Goal: Connect with others: Connect with others

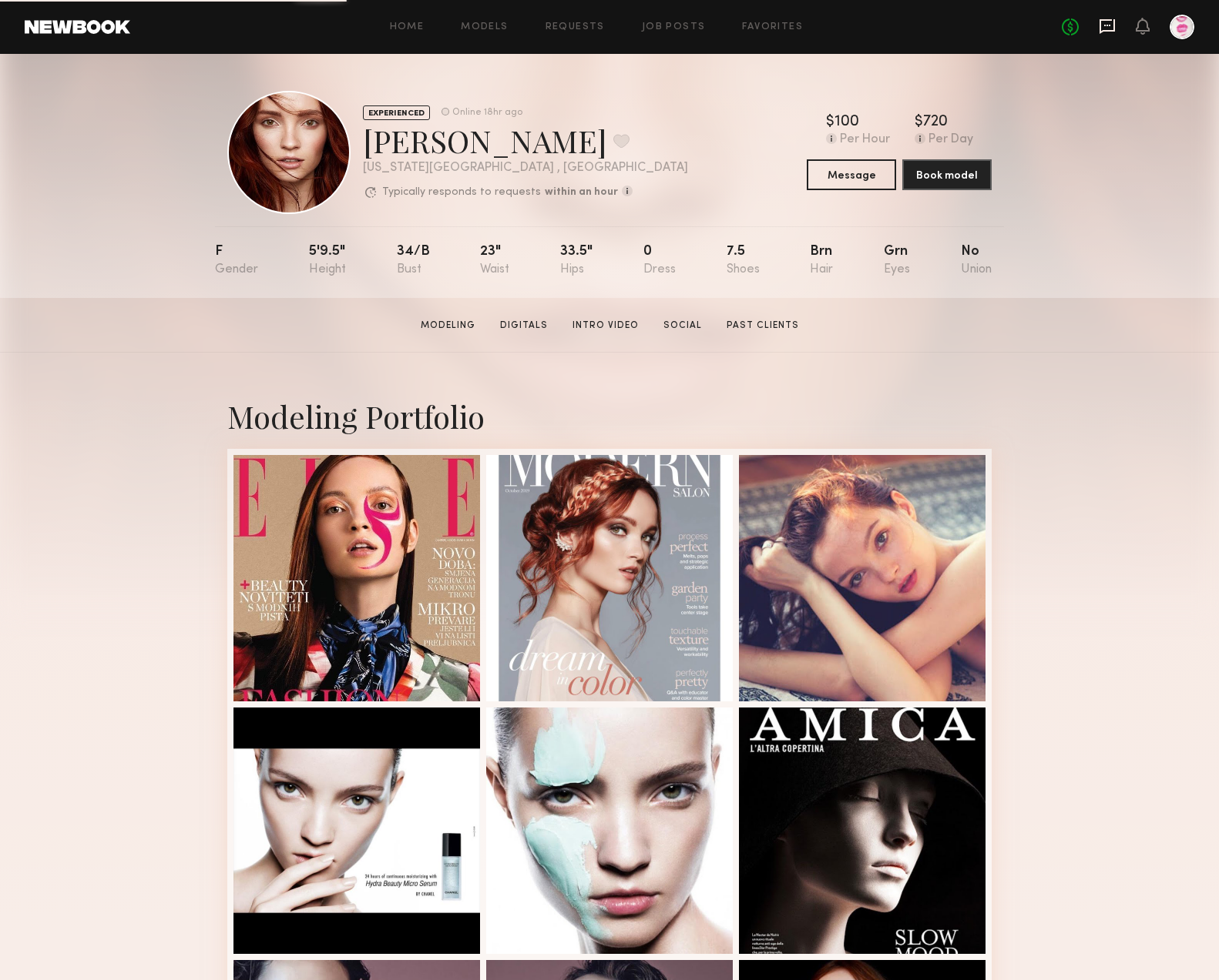
click at [1113, 21] on icon at bounding box center [1106, 26] width 15 height 14
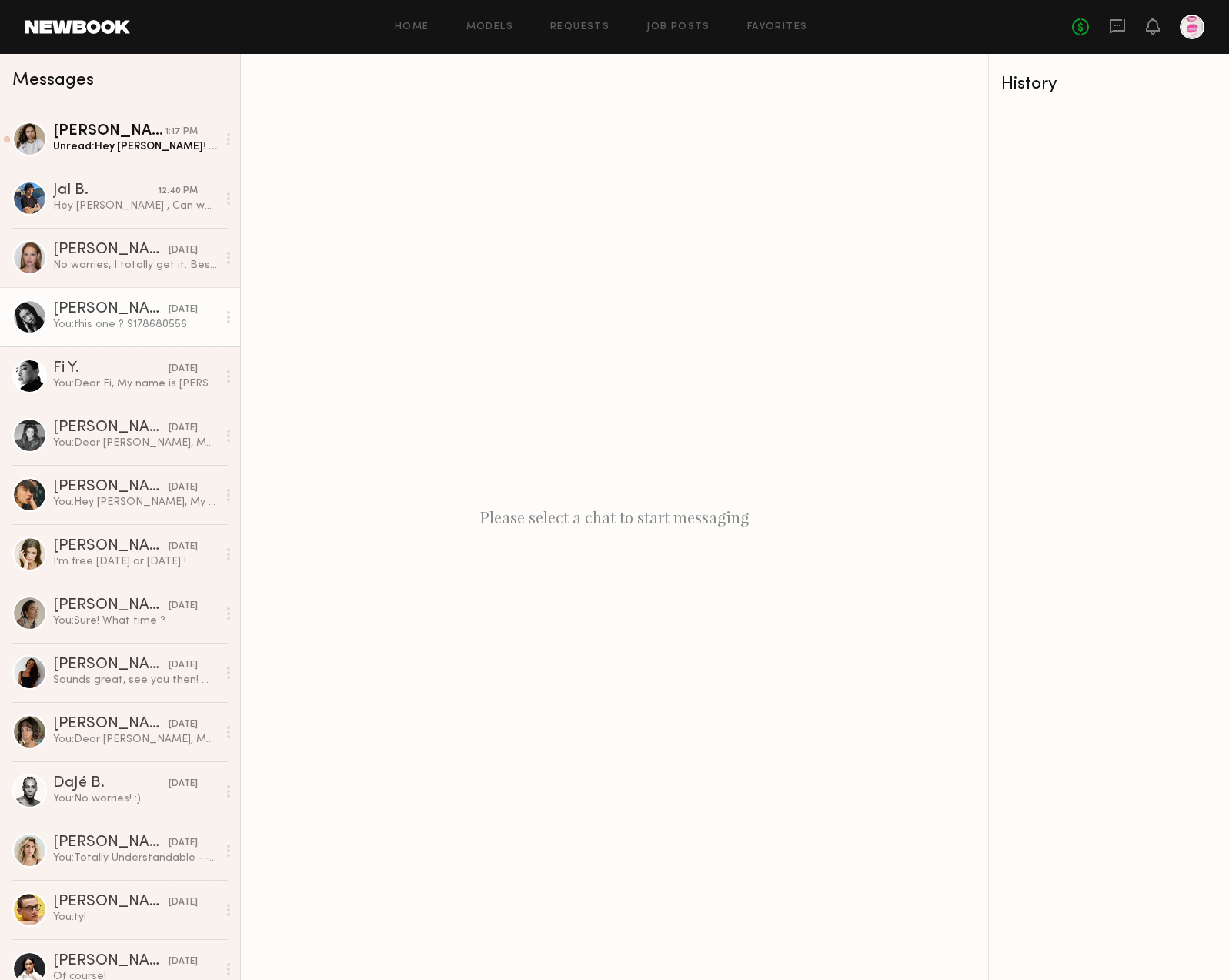
click at [77, 305] on div "[PERSON_NAME]" at bounding box center [111, 309] width 115 height 15
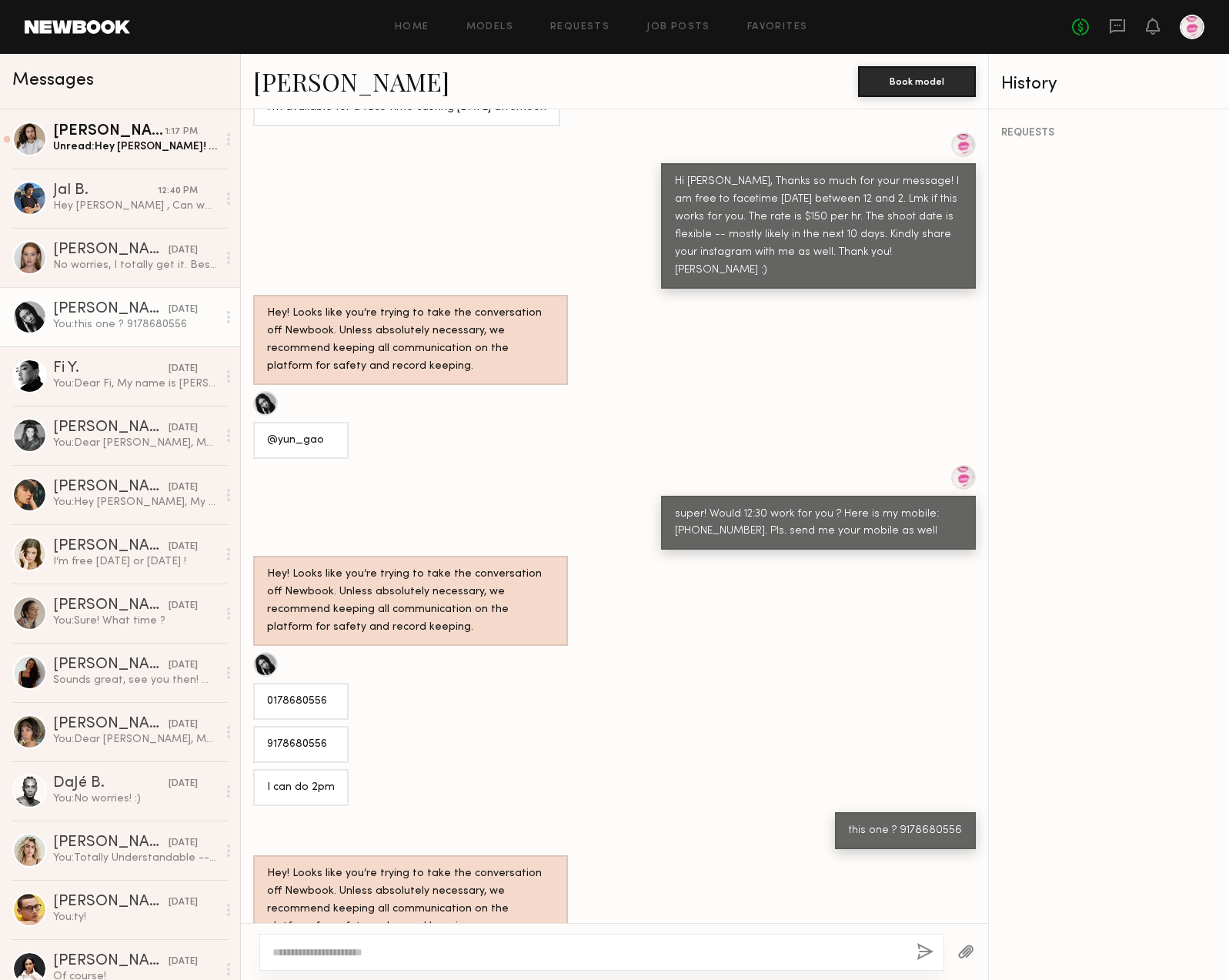
scroll to position [634, 0]
click at [294, 83] on link "[PERSON_NAME]" at bounding box center [351, 81] width 196 height 33
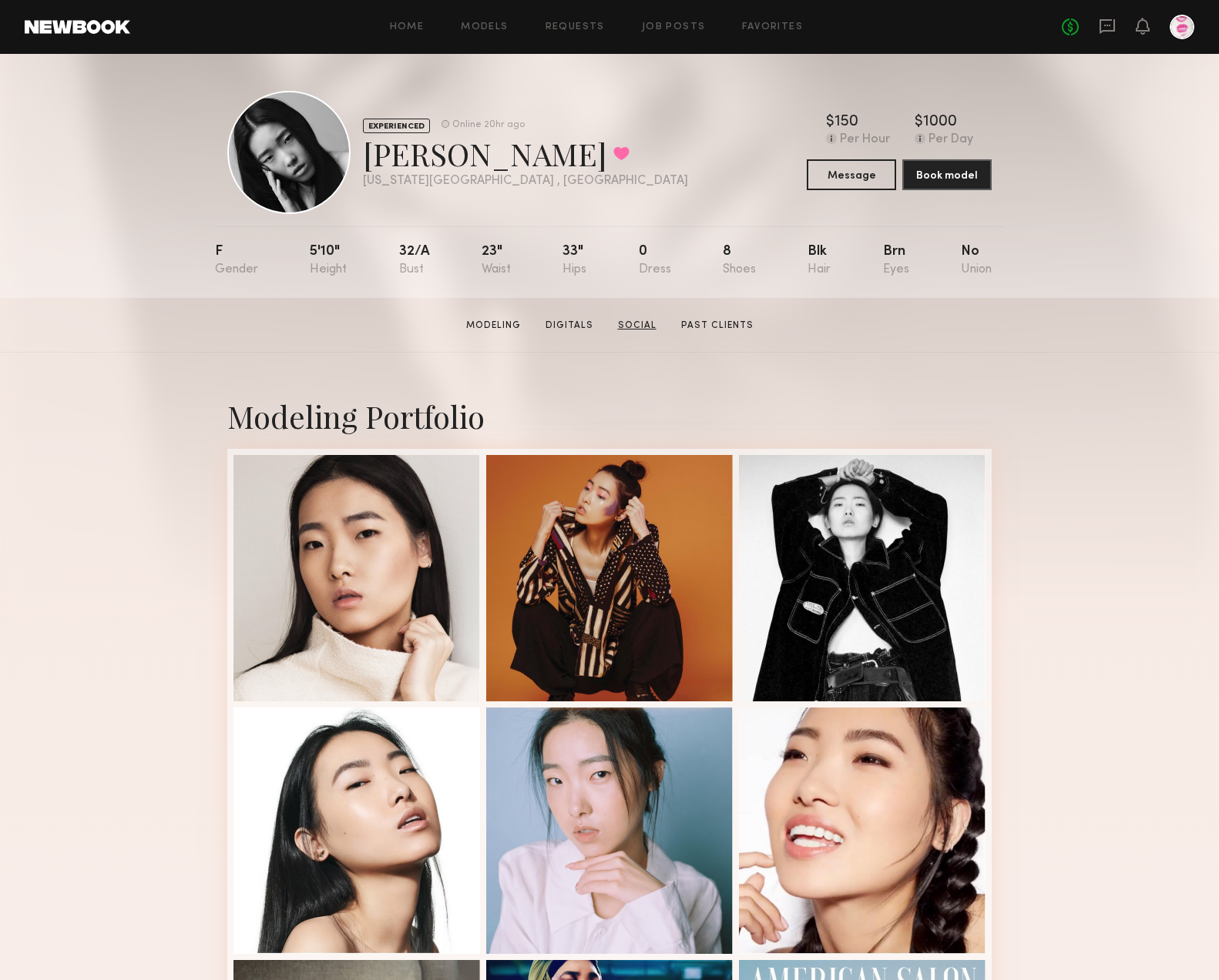
click at [644, 327] on link "Social" at bounding box center [637, 325] width 50 height 13
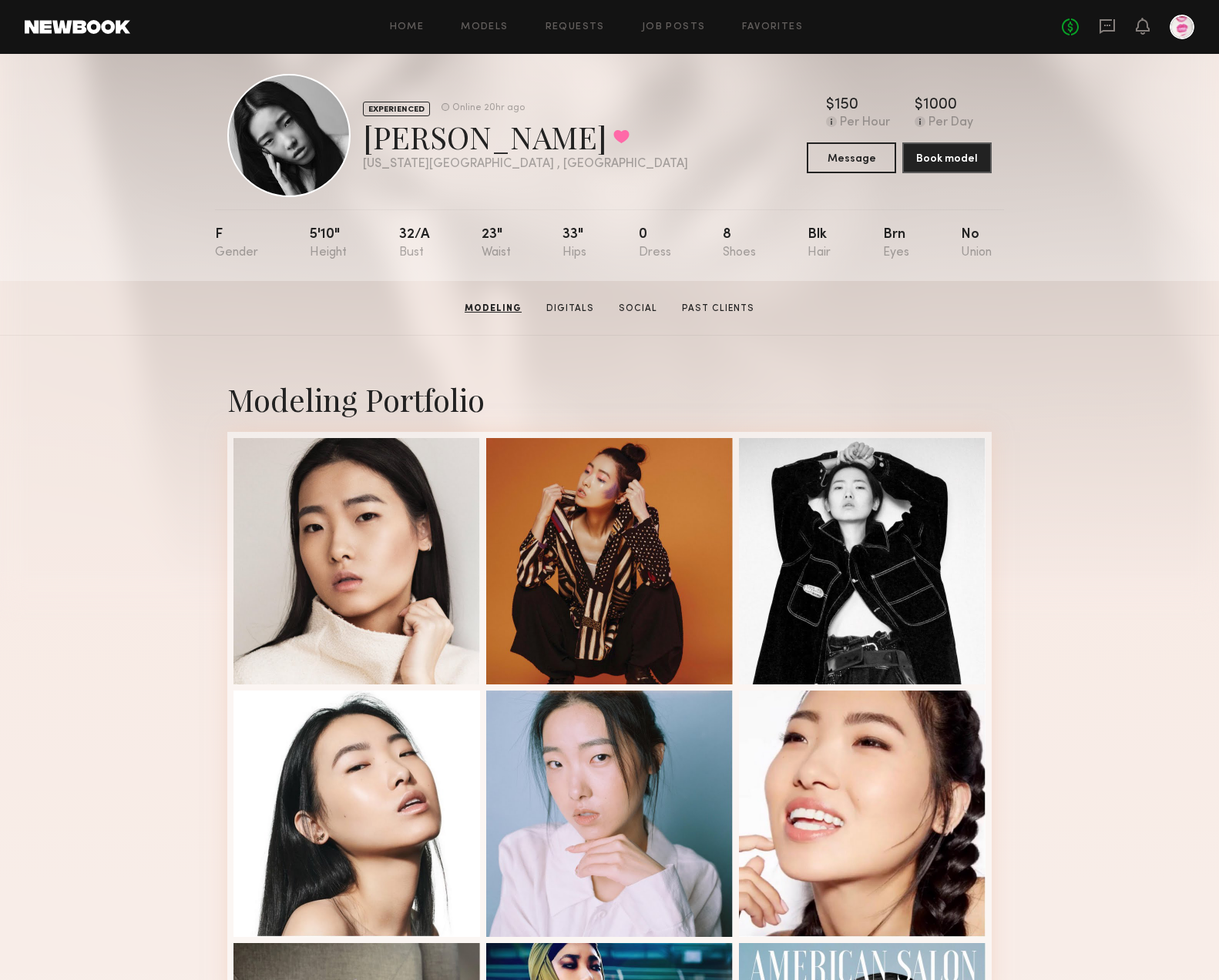
scroll to position [15, 0]
